Goal: Information Seeking & Learning: Learn about a topic

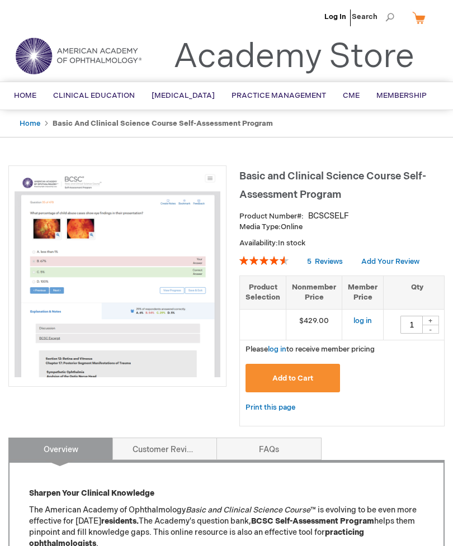
click at [361, 317] on link "log in" at bounding box center [363, 321] width 18 height 9
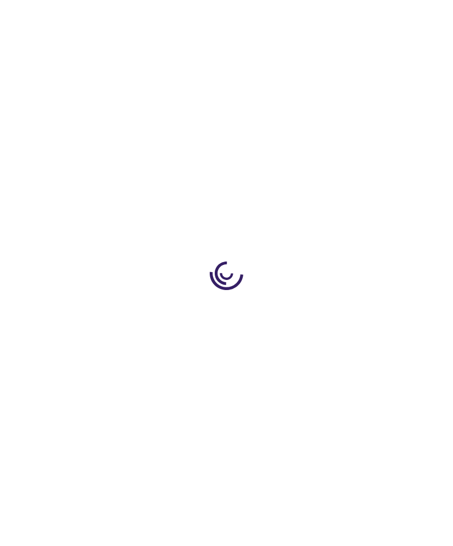
type input "1"
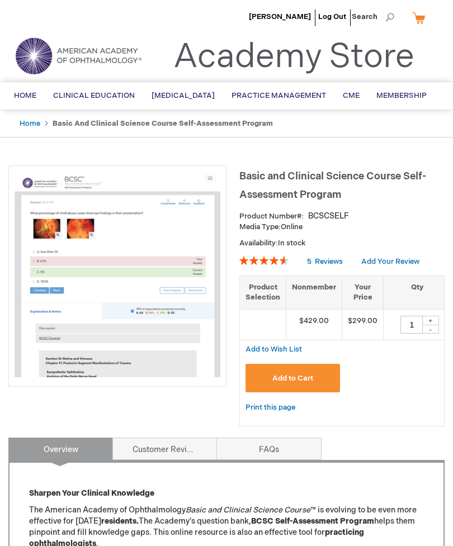
click at [0, 0] on span "BCSC® (Basic and Clinical Science Course)" at bounding box center [0, 0] width 0 height 0
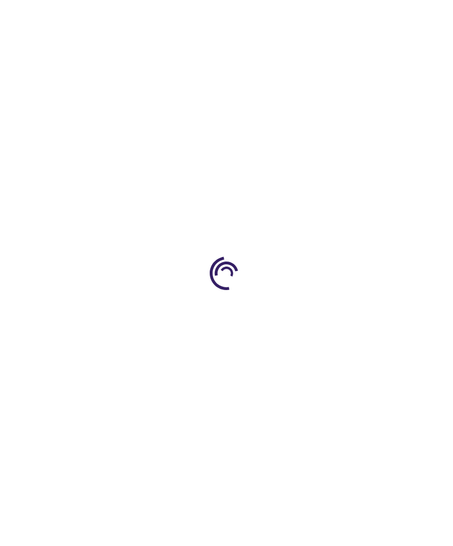
type input "1"
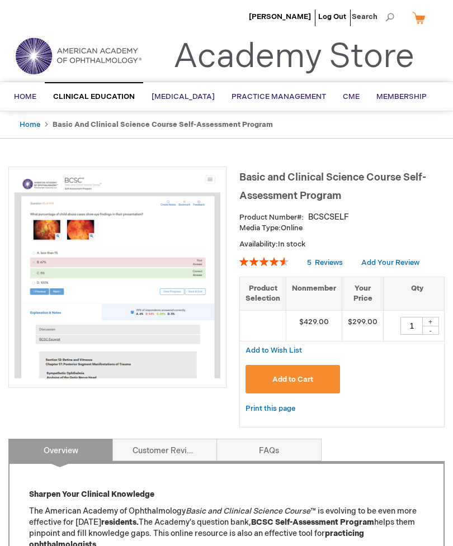
click at [0, 0] on span "Self-Assessment" at bounding box center [0, 0] width 0 height 0
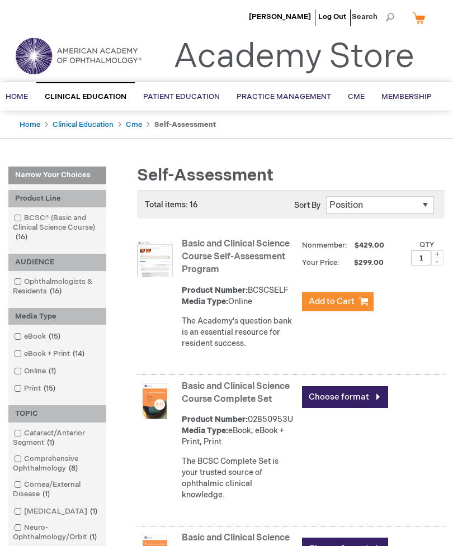
click at [21, 102] on link "Home" at bounding box center [16, 96] width 39 height 27
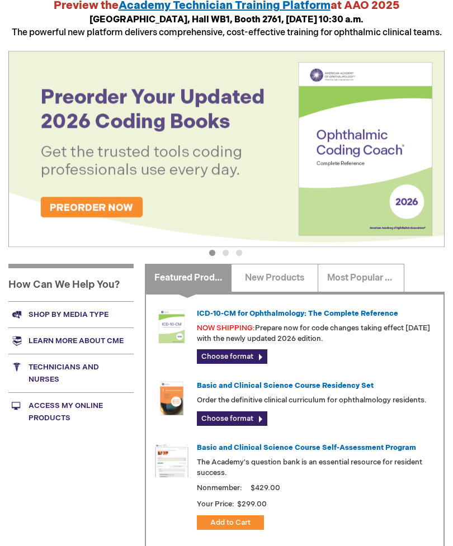
scroll to position [201, 0]
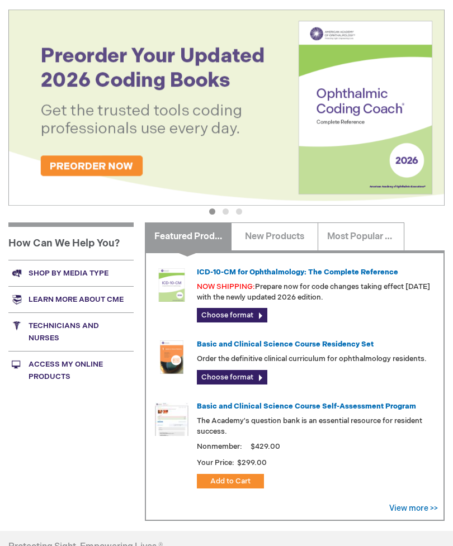
click at [39, 353] on link "Access My Online Products" at bounding box center [70, 371] width 125 height 39
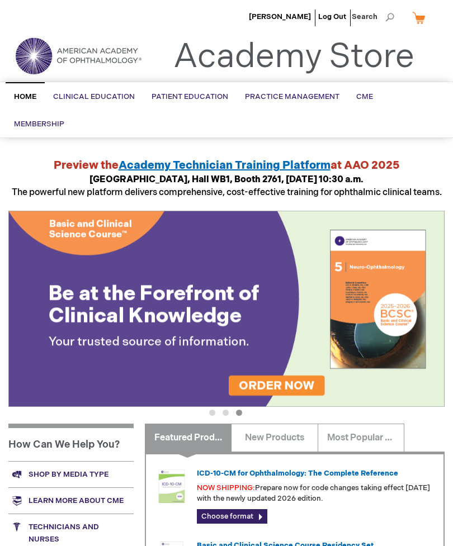
scroll to position [2, 0]
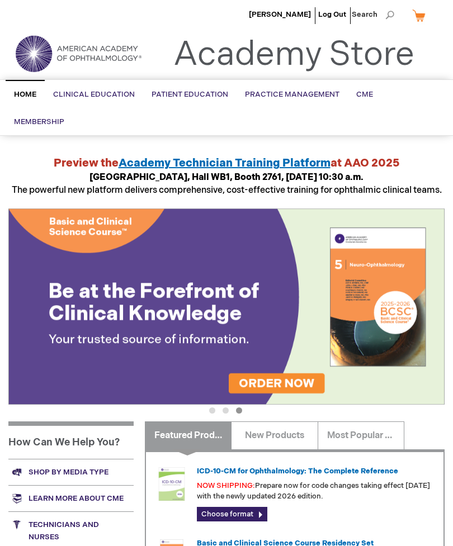
click at [64, 117] on span "Membership" at bounding box center [39, 121] width 50 height 9
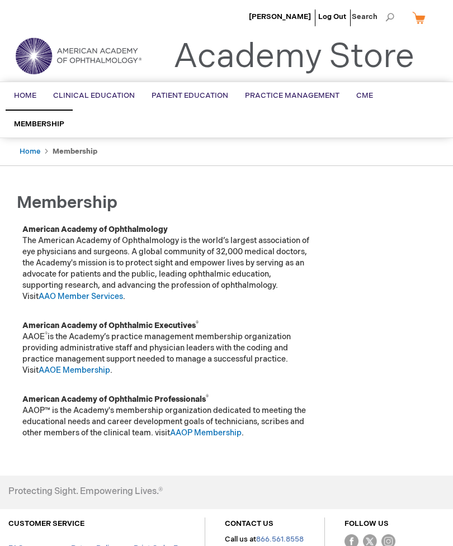
click at [357, 103] on link "CME" at bounding box center [365, 95] width 34 height 27
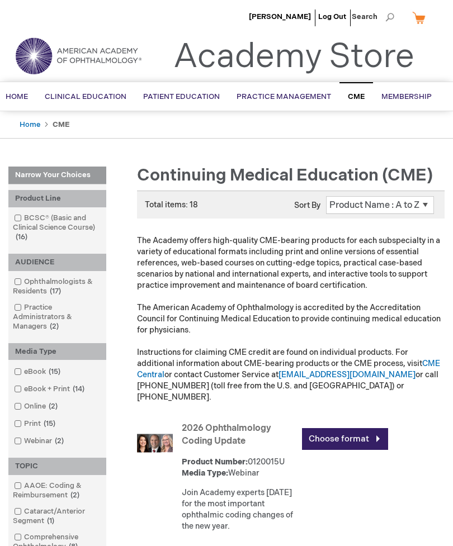
click at [0, 0] on span "Online Exam" at bounding box center [0, 0] width 0 height 0
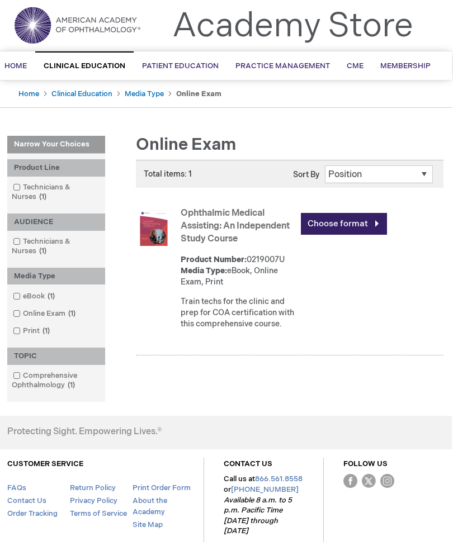
scroll to position [30, 1]
click at [33, 67] on link "Home" at bounding box center [15, 66] width 39 height 27
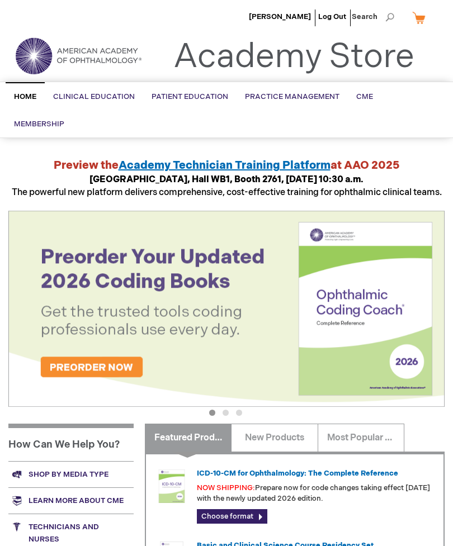
click at [21, 158] on div "Preview the Academy Technician Training Platform at [GEOGRAPHIC_DATA], [GEOGRAP…" at bounding box center [226, 178] width 436 height 41
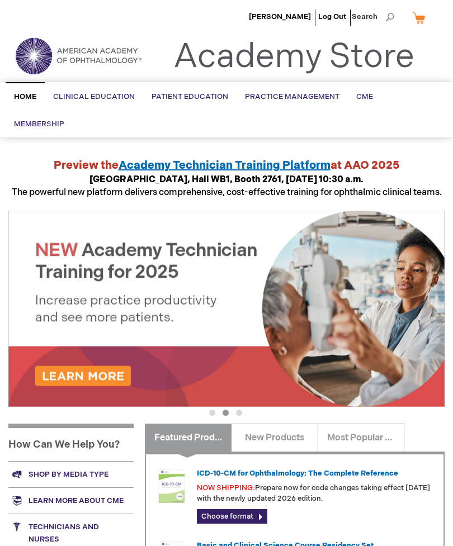
click at [0, 0] on span "BCSC® (Basic and Clinical Science Course)" at bounding box center [0, 0] width 0 height 0
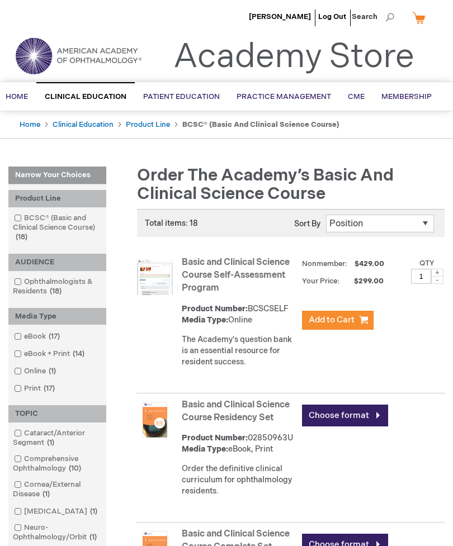
click at [200, 274] on link "Basic and Clinical Science Course Self-Assessment Program" at bounding box center [236, 275] width 108 height 36
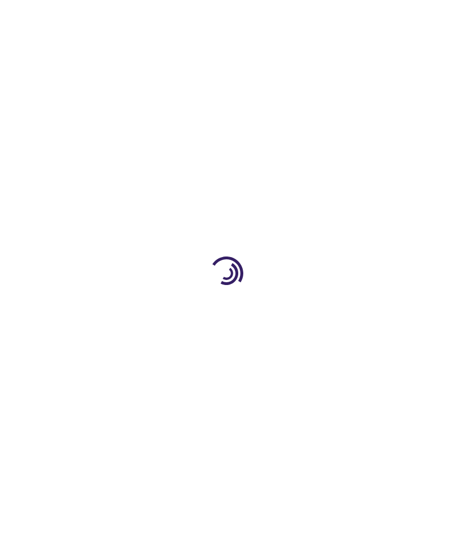
type input "1"
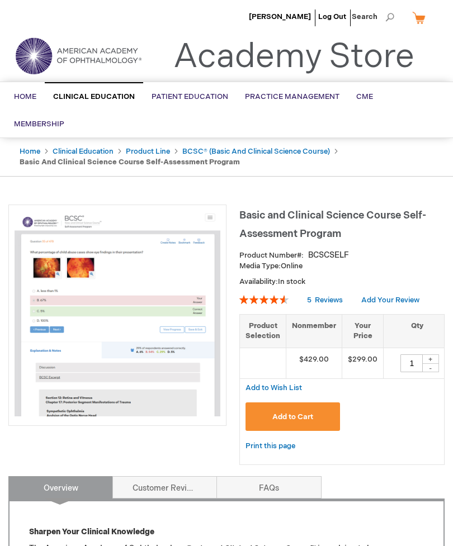
click at [295, 147] on link "BCSC® (Basic and Clinical Science Course)" at bounding box center [256, 151] width 148 height 9
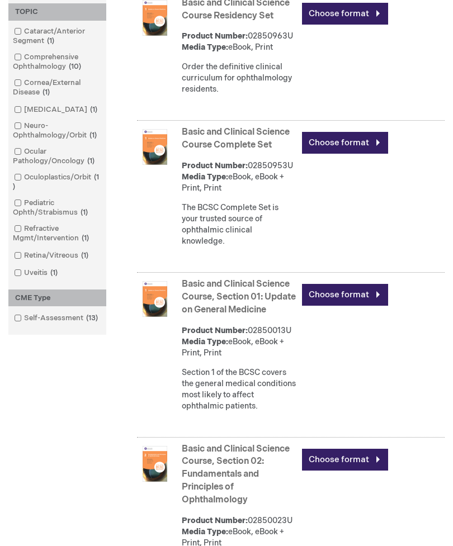
scroll to position [401, 0]
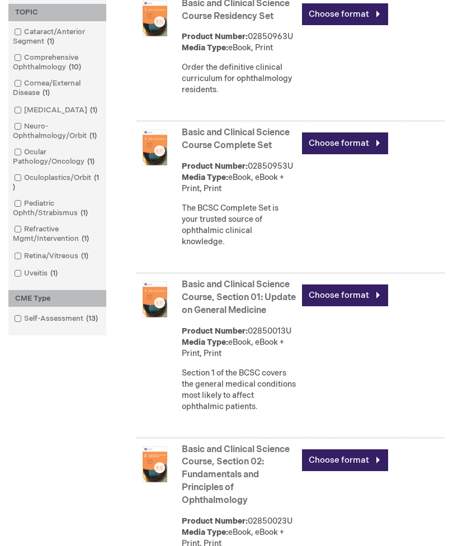
click at [13, 317] on input "checkbox" at bounding box center [13, 317] width 7 height 7
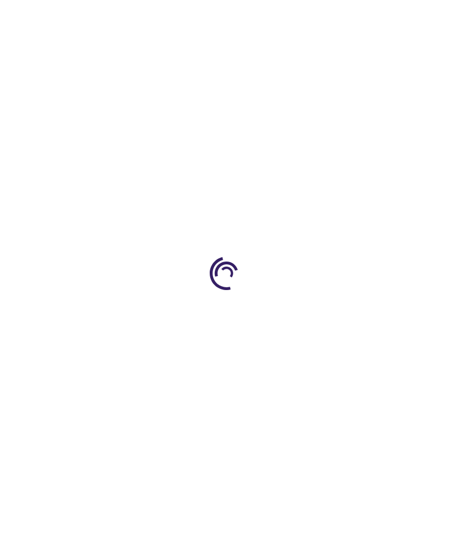
type input "1"
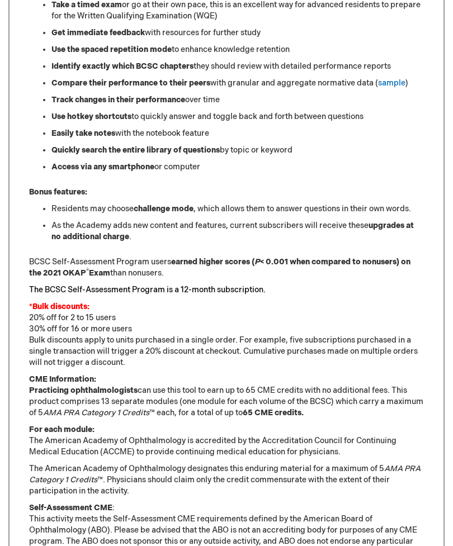
scroll to position [918, 0]
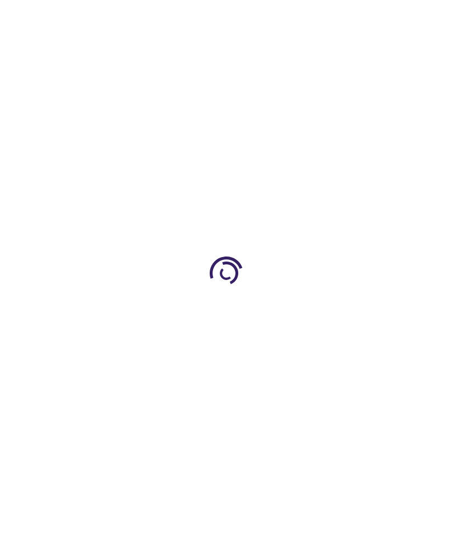
type input "1"
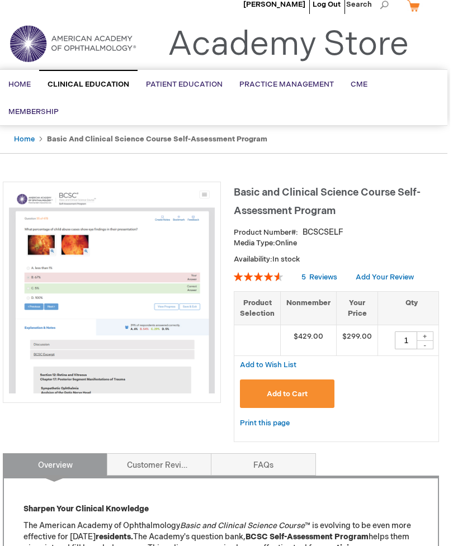
scroll to position [0, 3]
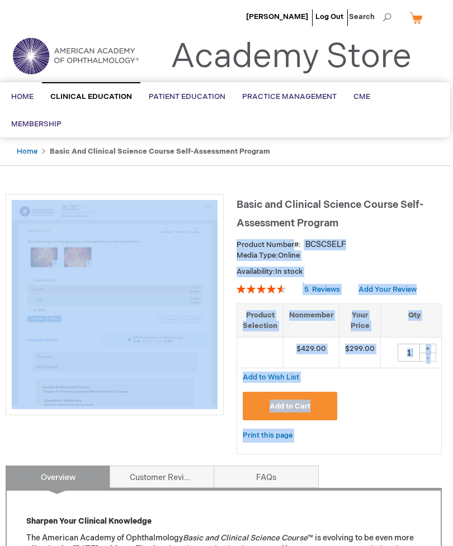
click at [260, 207] on div "Basic and Clinical Science Course Self-Assessment Program Product Number BCSCSE…" at bounding box center [339, 330] width 205 height 272
